Goal: Task Accomplishment & Management: Manage account settings

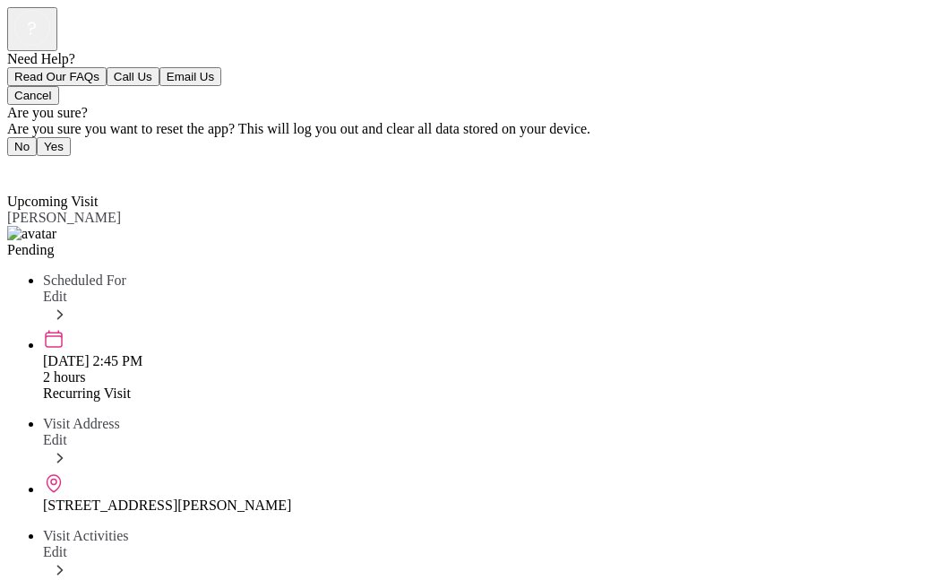
click at [703, 328] on div "[DATE] 2:45 PM 2 hours" at bounding box center [491, 356] width 896 height 57
click at [67, 289] on span "Edit" at bounding box center [55, 296] width 24 height 15
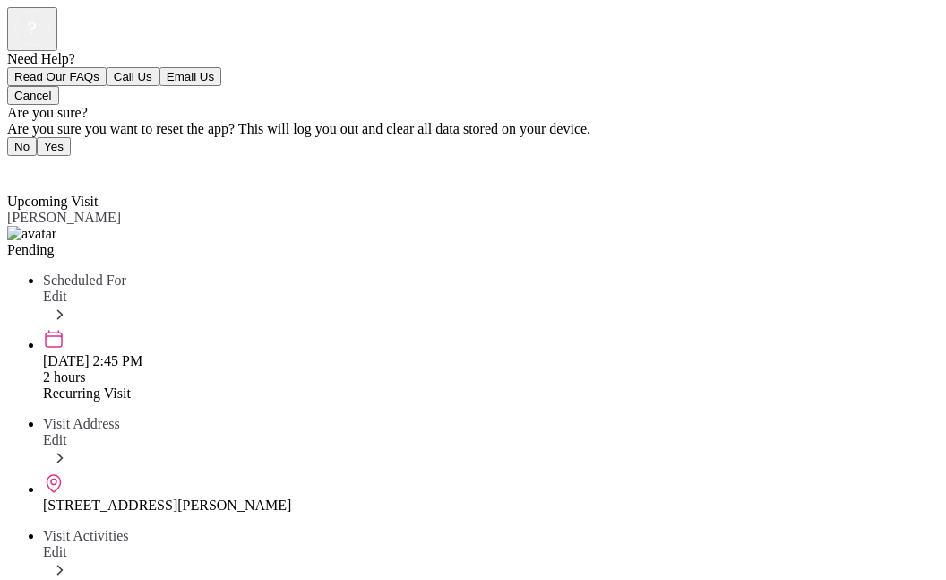
scroll to position [11, 0]
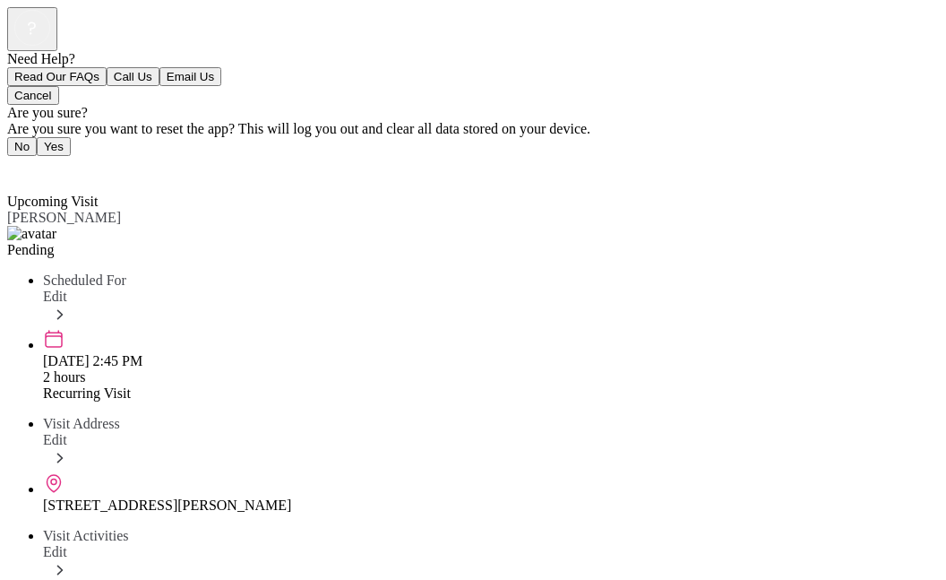
click at [14, 156] on icon at bounding box center [12, 165] width 11 height 18
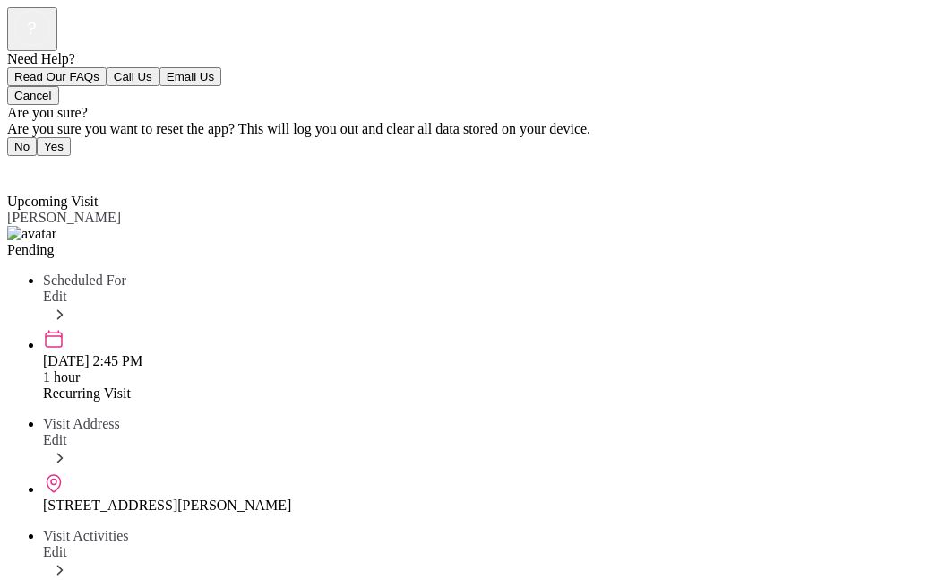
scroll to position [282, 0]
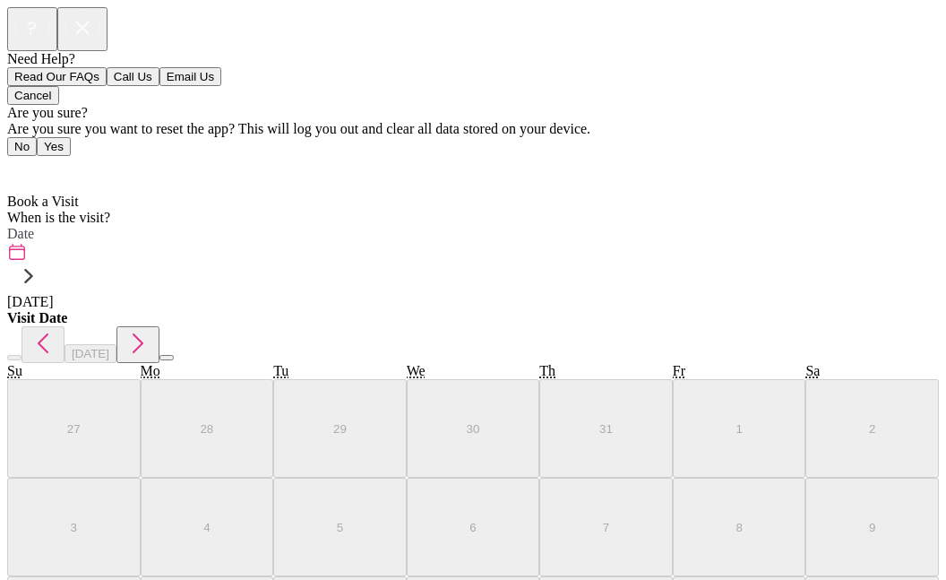
scroll to position [46, 0]
click at [21, 161] on link "Home" at bounding box center [30, 168] width 46 height 15
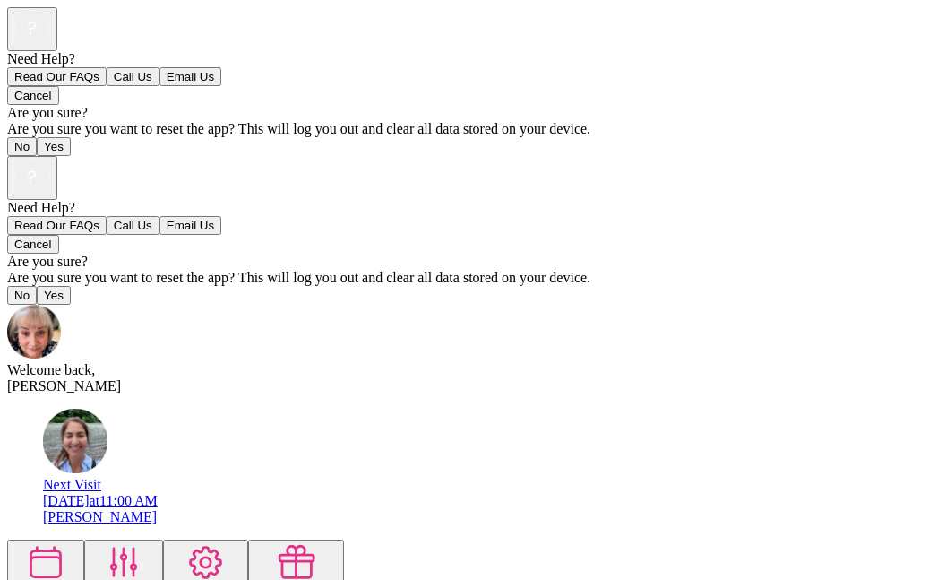
scroll to position [16, 0]
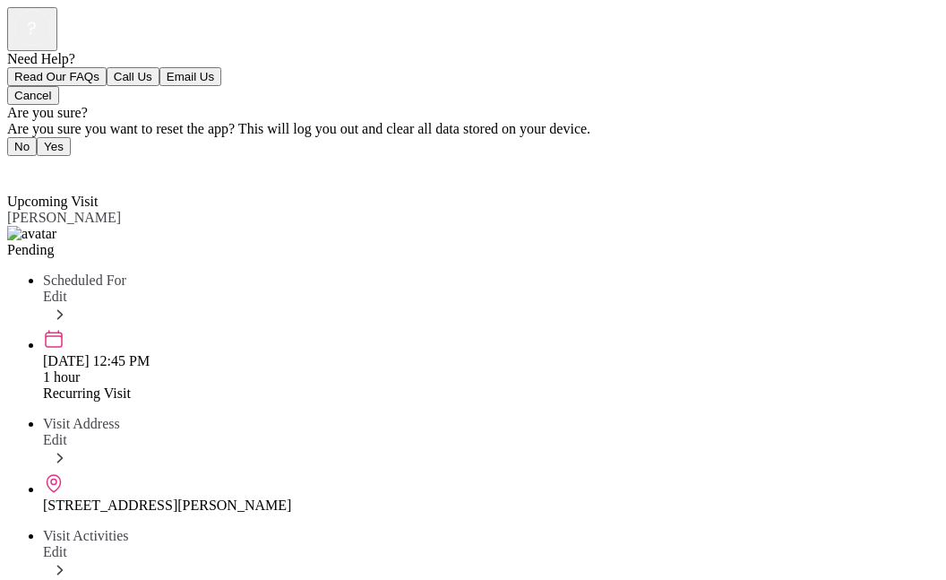
click at [67, 289] on span "Edit" at bounding box center [55, 296] width 24 height 15
click at [32, 161] on span "Back" at bounding box center [33, 168] width 30 height 15
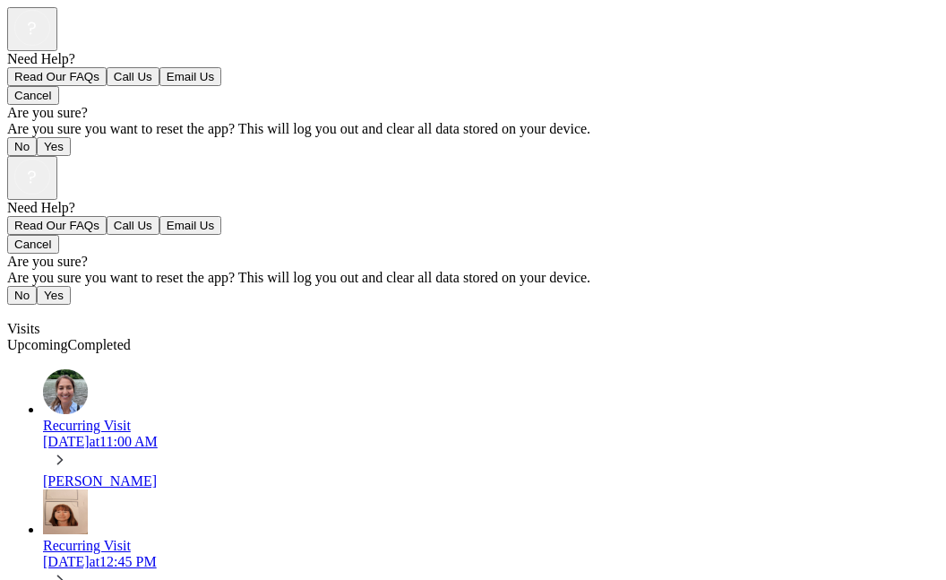
scroll to position [180, 0]
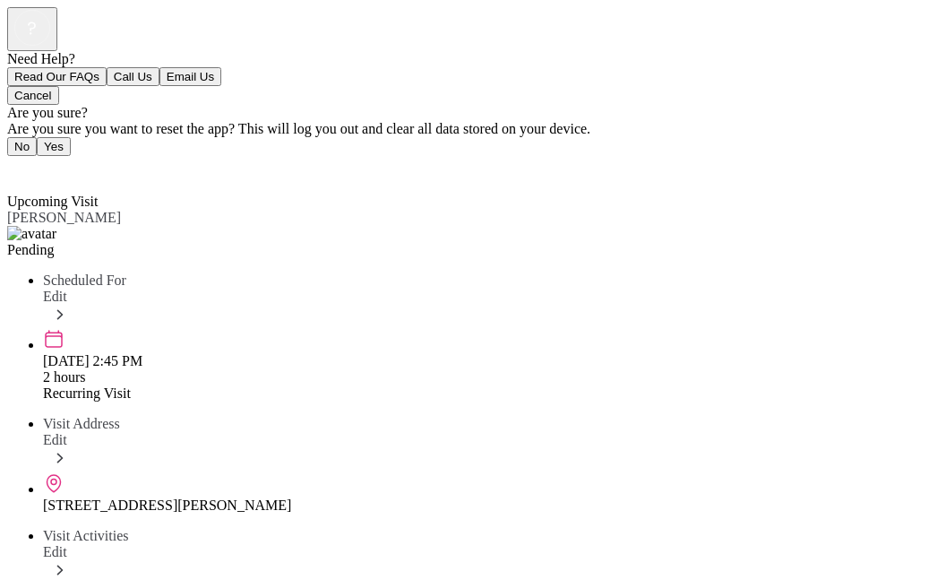
click at [70, 305] on icon at bounding box center [60, 315] width 20 height 20
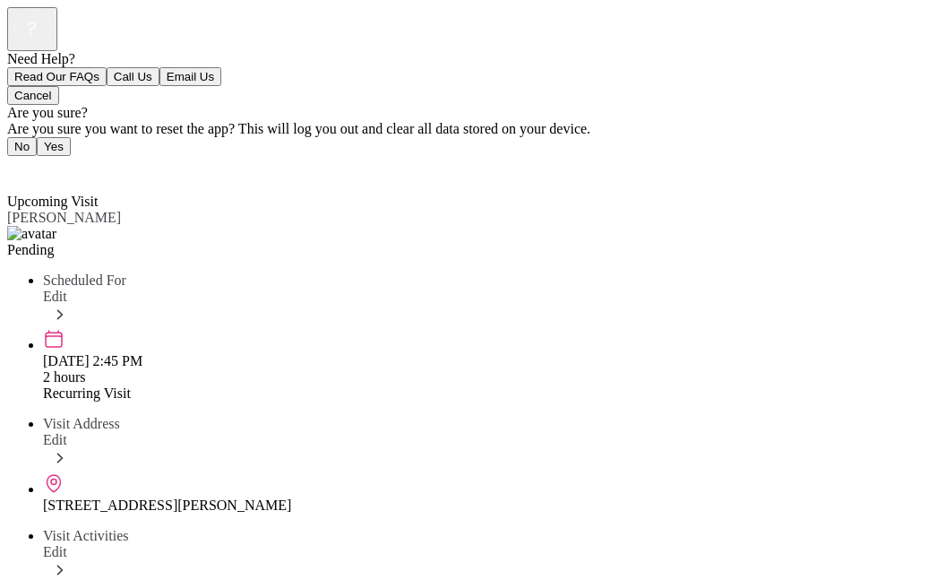
click at [15, 161] on link "Back" at bounding box center [27, 168] width 40 height 15
